Goal: Information Seeking & Learning: Learn about a topic

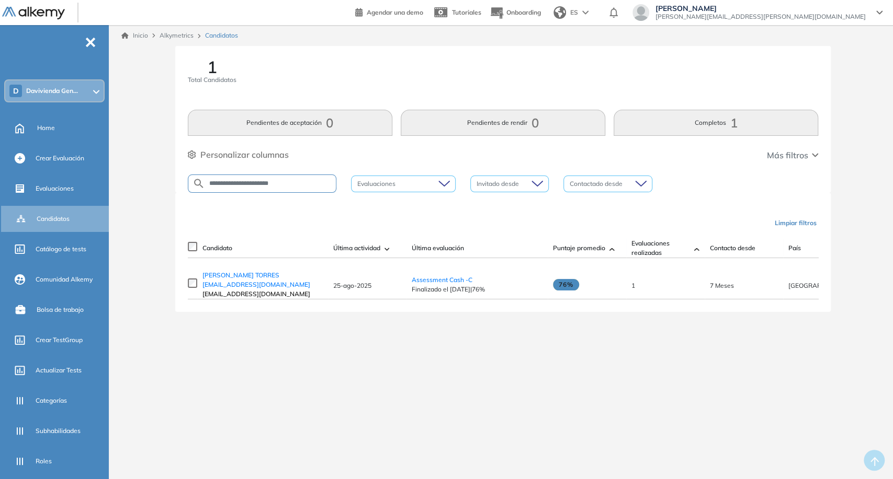
click at [219, 190] on div "**********" at bounding box center [262, 184] width 149 height 18
click at [225, 180] on input "**********" at bounding box center [270, 184] width 131 height 8
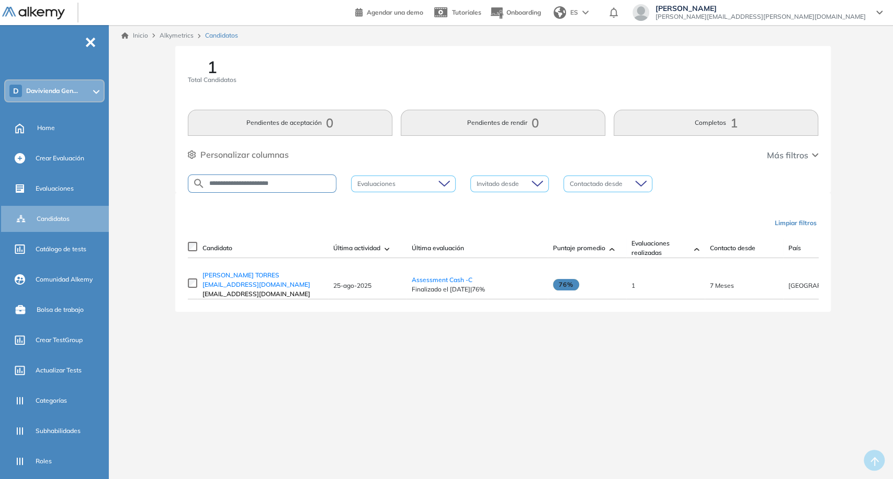
paste input "text"
type input "**********"
click at [222, 284] on span "[PERSON_NAME] [EMAIL_ADDRESS][DOMAIN_NAME]" at bounding box center [256, 279] width 109 height 17
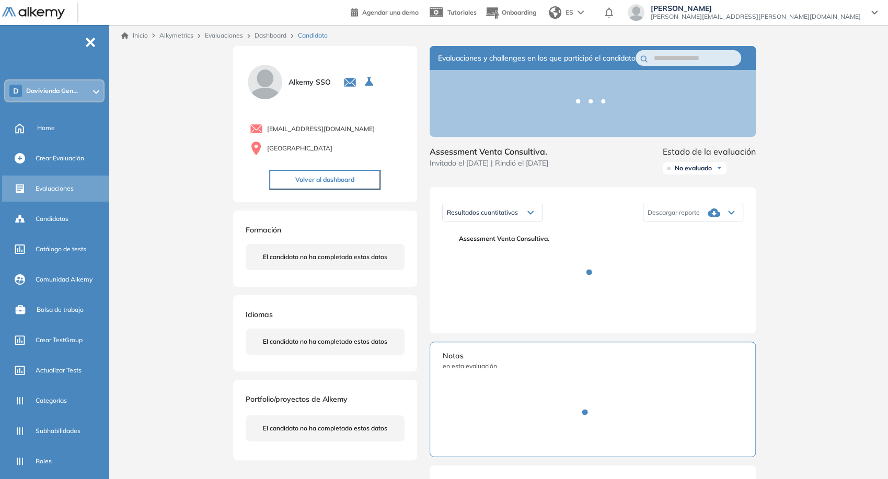
click at [63, 186] on span "Evaluaciones" at bounding box center [55, 188] width 38 height 9
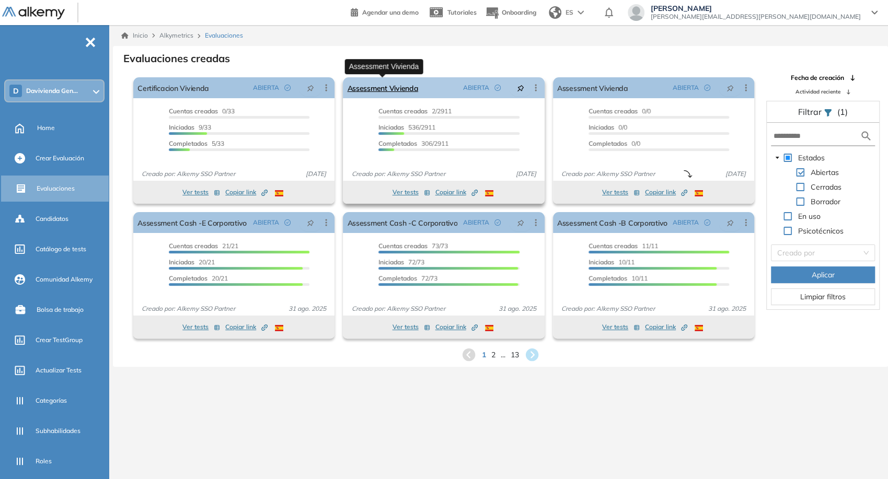
click at [377, 93] on link "Assessment Vivienda" at bounding box center [382, 87] width 71 height 21
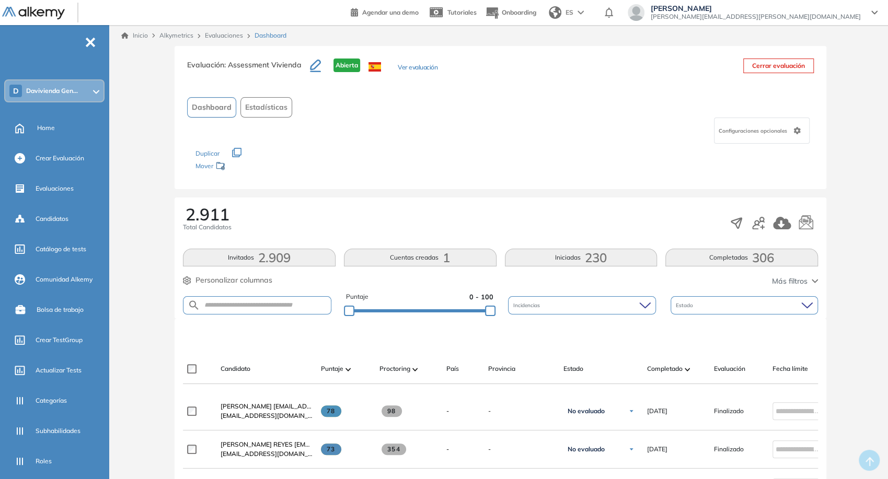
click at [282, 309] on form at bounding box center [257, 305] width 149 height 18
click at [273, 304] on input "text" at bounding box center [265, 306] width 131 height 8
paste input "**********"
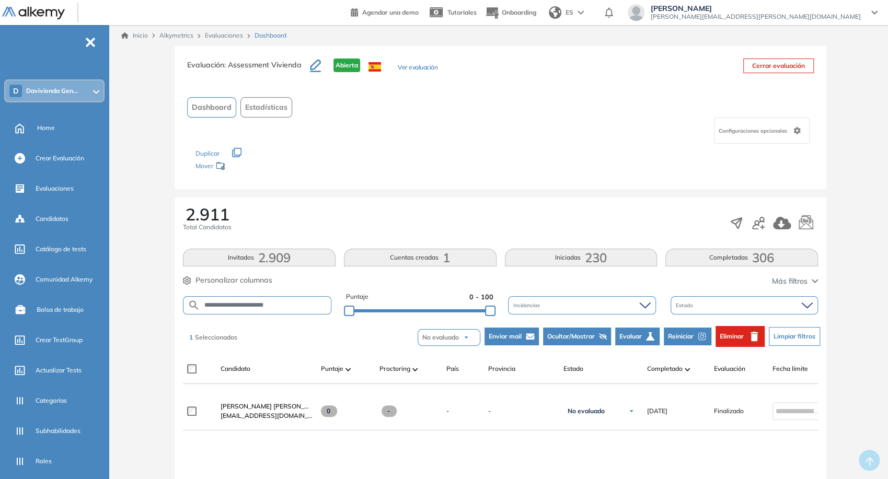
click at [673, 340] on span "Reiniciar" at bounding box center [681, 336] width 26 height 9
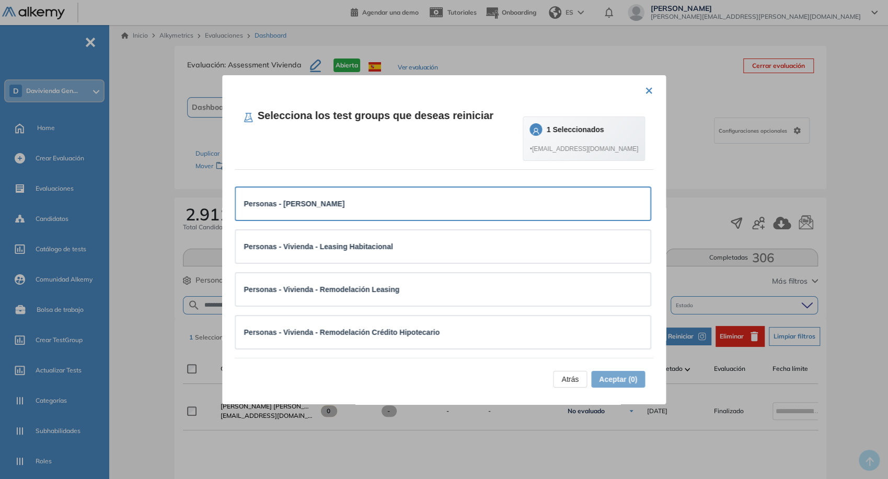
click at [554, 203] on div "Personas - [PERSON_NAME]" at bounding box center [443, 204] width 398 height 12
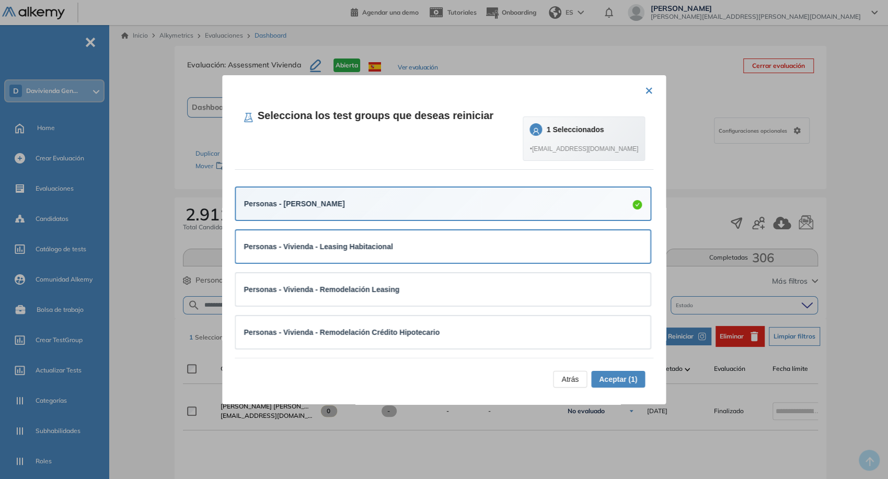
click at [557, 244] on div "Personas - Vivienda - Leasing Habitacional" at bounding box center [443, 247] width 398 height 12
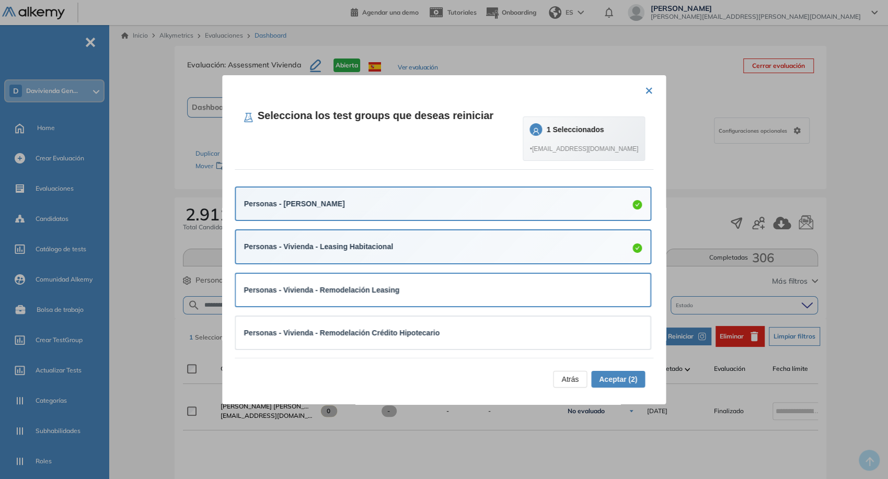
click at [561, 289] on div "Personas - Vivienda - Remodelación Leasing" at bounding box center [443, 290] width 398 height 12
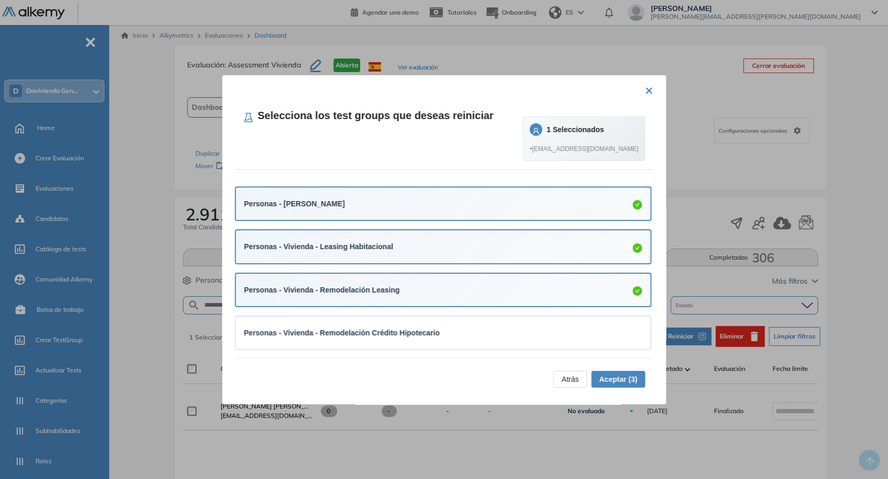
scroll to position [58, 0]
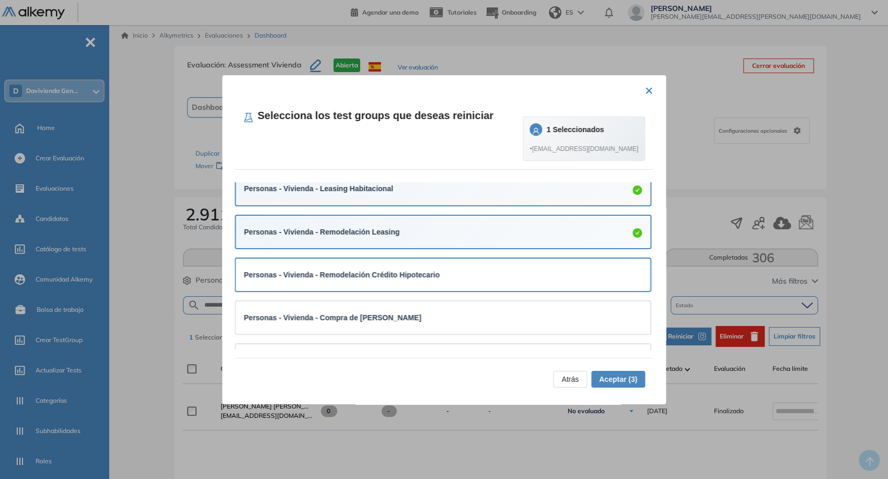
click at [556, 270] on div "Personas - Vivienda - Remodelación Crédito Hipotecario" at bounding box center [443, 275] width 398 height 12
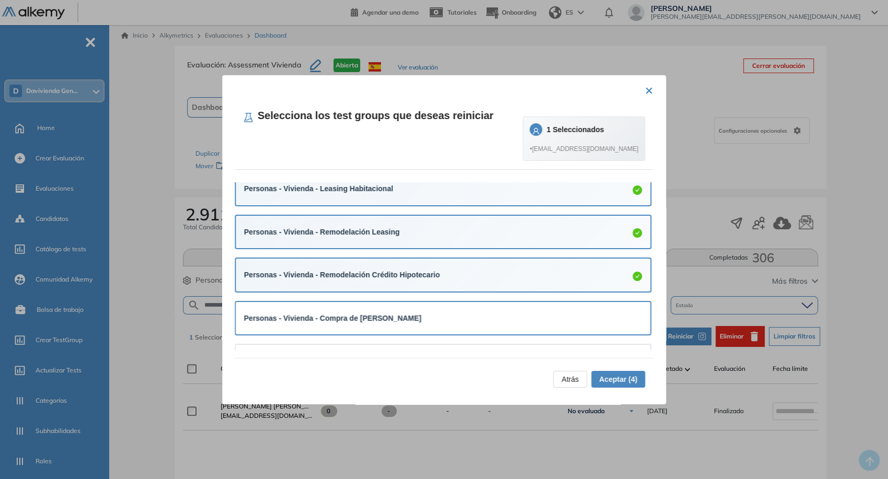
click at [544, 321] on div "Personas - Vivienda - Compra de [PERSON_NAME]" at bounding box center [443, 319] width 398 height 12
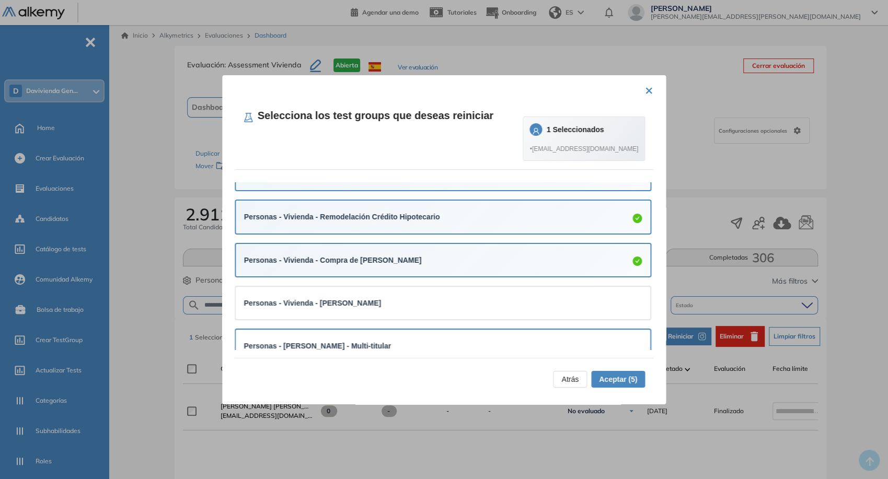
drag, startPoint x: 535, startPoint y: 295, endPoint x: 540, endPoint y: 336, distance: 41.1
click at [535, 296] on div "Personas - Vivienda - [PERSON_NAME]" at bounding box center [443, 303] width 398 height 16
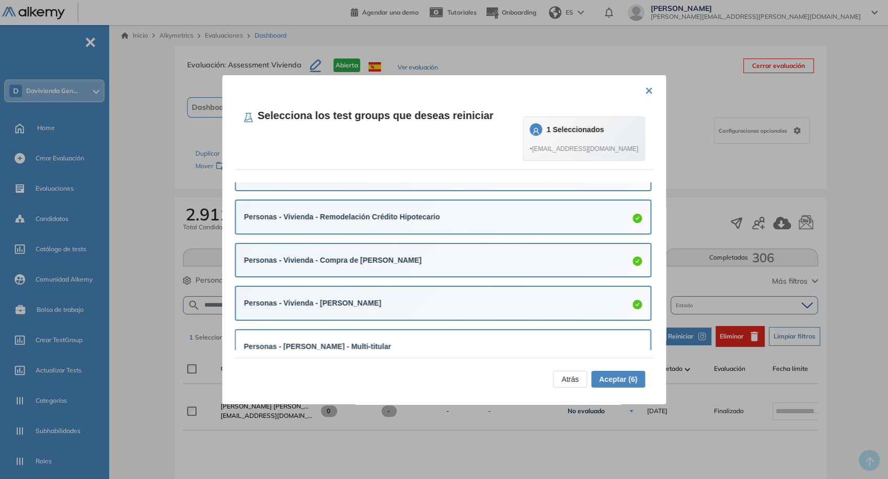
click at [540, 336] on div "Personas - [PERSON_NAME] - Multi-titular" at bounding box center [443, 346] width 415 height 32
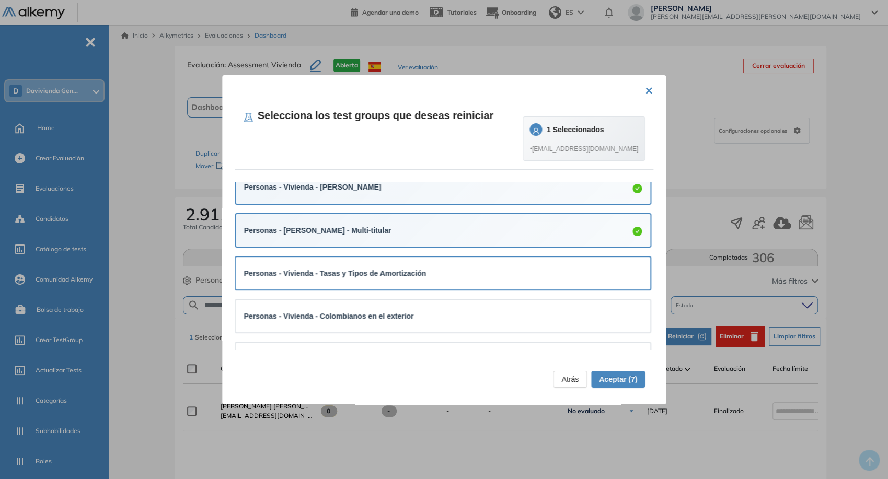
click at [522, 283] on div "Personas - Vivienda - Tasas y Tipos de Amortización" at bounding box center [443, 273] width 415 height 32
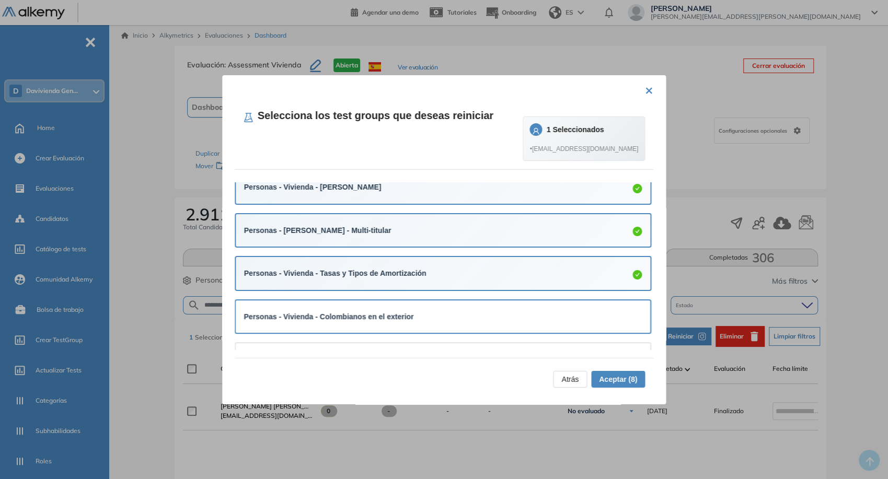
click at [528, 321] on div "Personas - Vivienda - Colombianos en el exterior" at bounding box center [443, 317] width 398 height 12
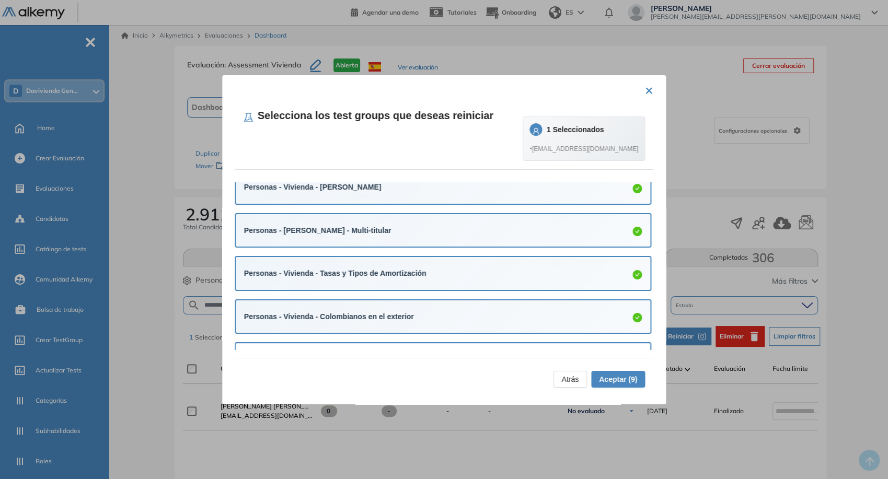
scroll to position [348, 0]
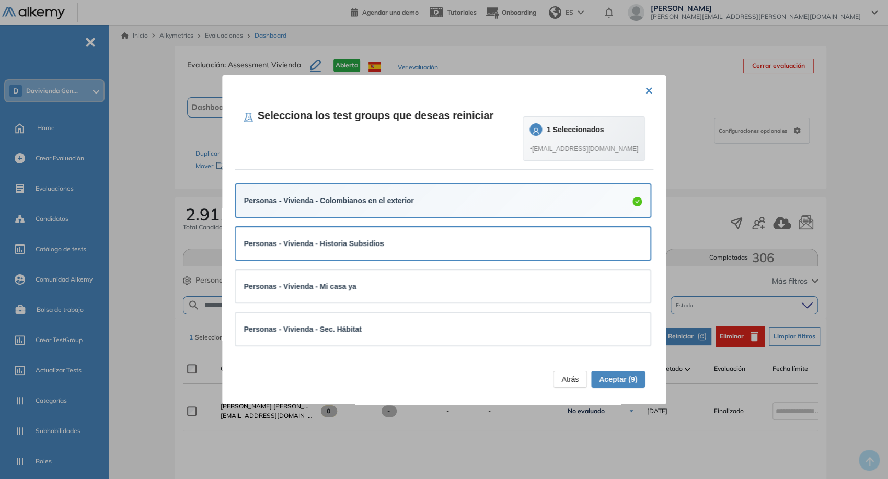
click at [518, 239] on div "Personas - Vivienda - Historia Subsidios" at bounding box center [443, 244] width 398 height 12
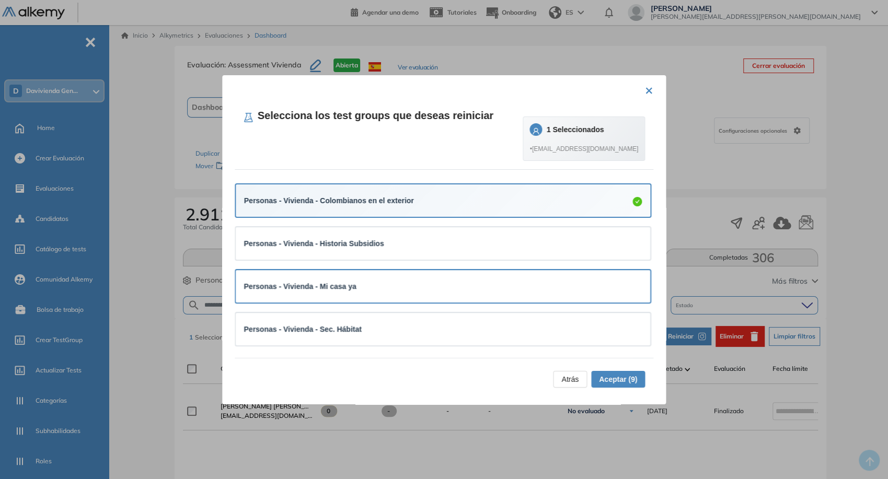
click at [520, 290] on div "Personas - Vivienda - Mi casa ya" at bounding box center [443, 287] width 398 height 12
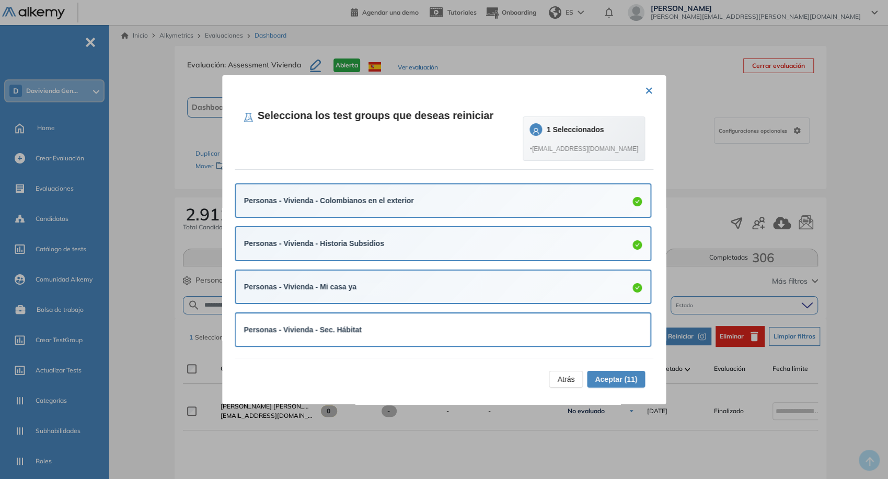
click at [519, 327] on div "Personas - Vivienda - Sec. Hábitat" at bounding box center [443, 330] width 398 height 12
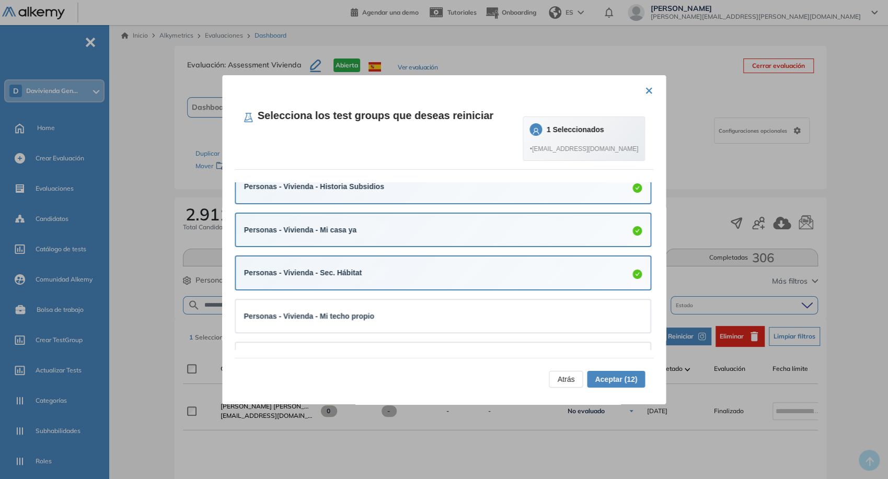
scroll to position [464, 0]
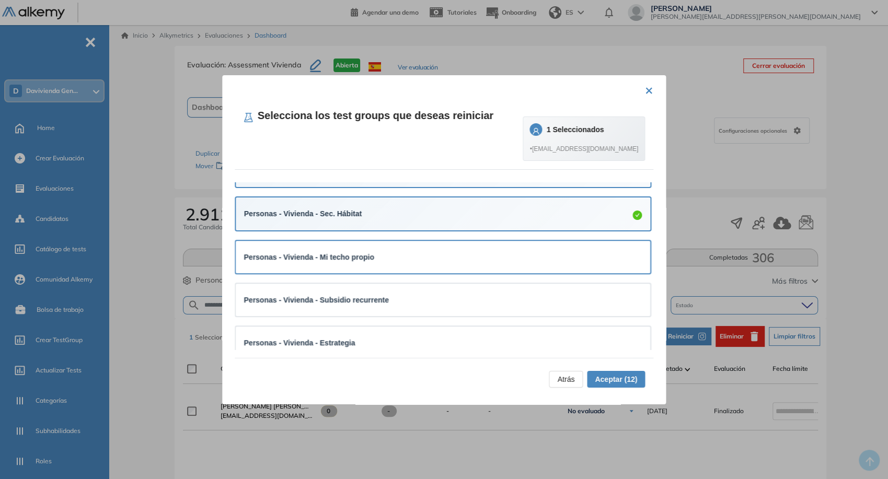
click at [511, 261] on div "Personas - Vivienda - Mi techo propio" at bounding box center [443, 257] width 398 height 16
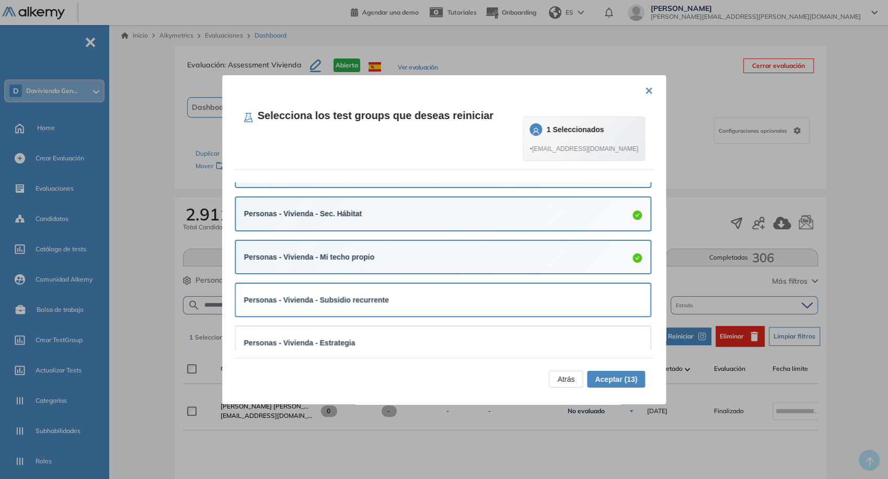
click at [515, 305] on div "Personas - Vivienda - Subsidio recurrente" at bounding box center [443, 300] width 398 height 16
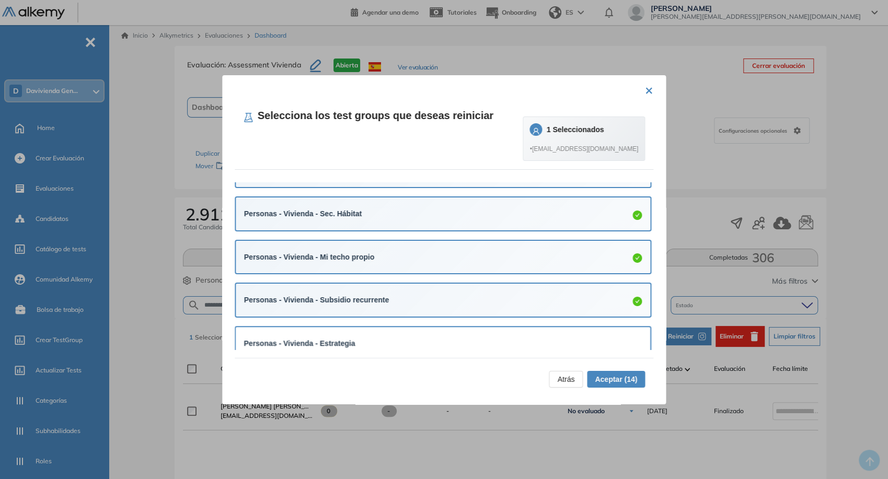
click at [508, 338] on div "Personas - Vivienda - Estrategia" at bounding box center [443, 344] width 398 height 12
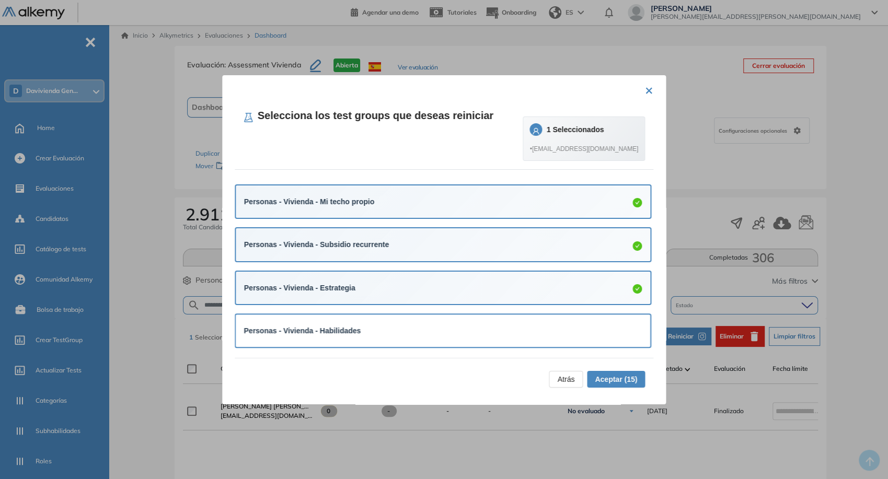
scroll to position [520, 0]
click at [510, 329] on div "Personas - Vivienda - Habilidades" at bounding box center [443, 331] width 398 height 12
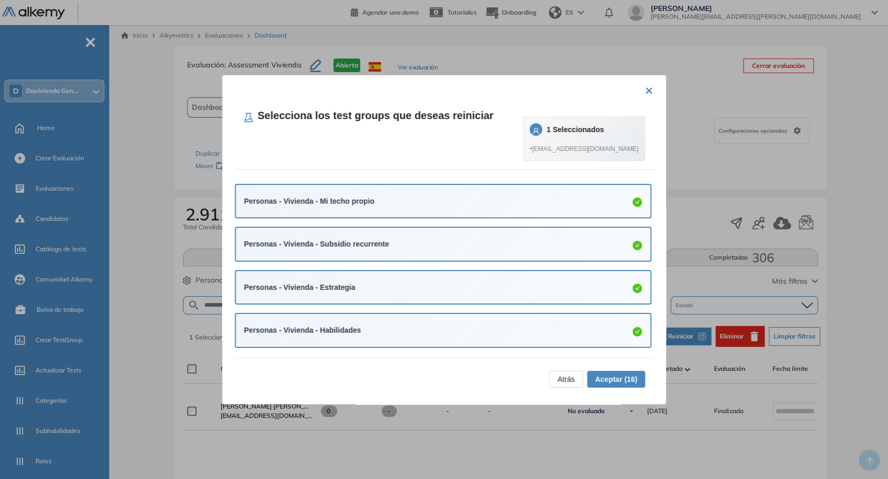
scroll to position [521, 0]
click at [616, 375] on span "Aceptar (16)" at bounding box center [616, 380] width 42 height 12
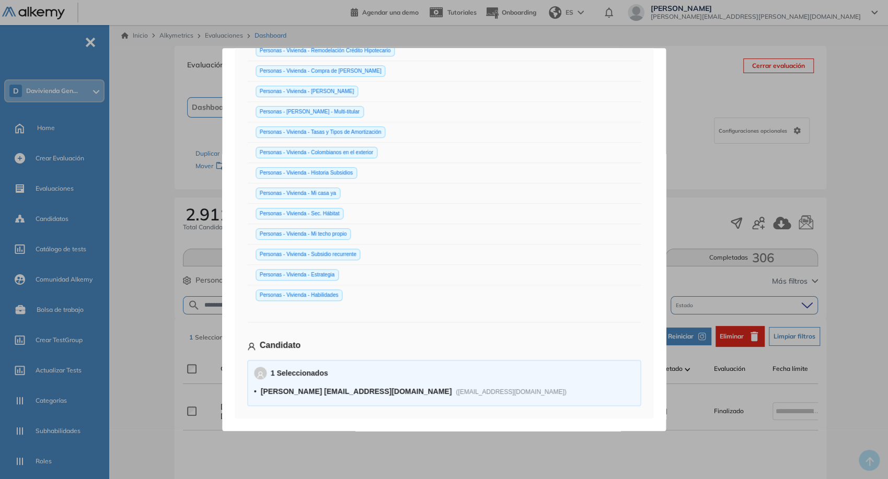
scroll to position [199, 0]
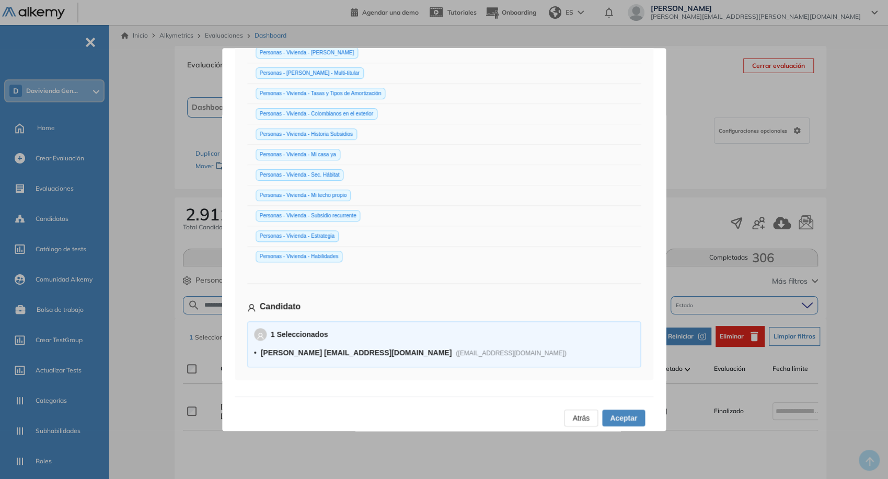
click at [612, 416] on span "Aceptar" at bounding box center [623, 419] width 27 height 12
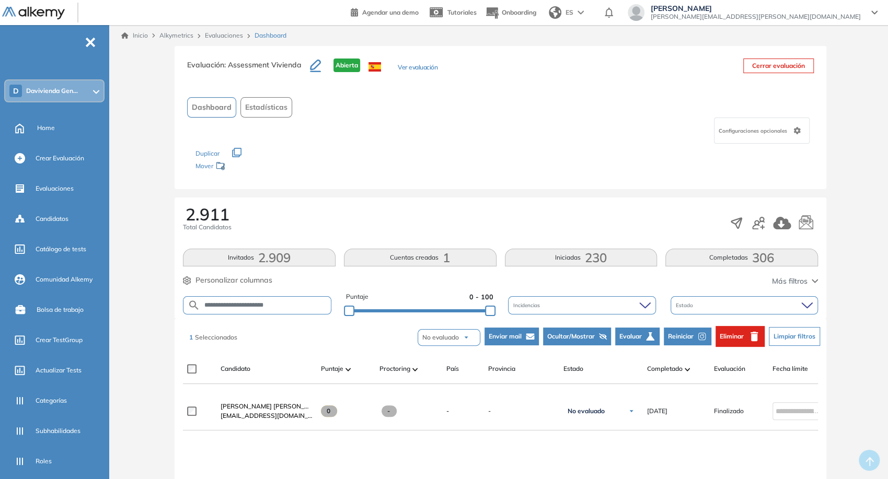
click at [304, 315] on div "**********" at bounding box center [500, 305] width 635 height 27
click at [299, 310] on form "**********" at bounding box center [257, 305] width 149 height 18
click at [298, 309] on input "**********" at bounding box center [265, 306] width 131 height 8
type input "**********"
click at [45, 125] on span "Home" at bounding box center [46, 127] width 18 height 9
